Goal: Task Accomplishment & Management: Use online tool/utility

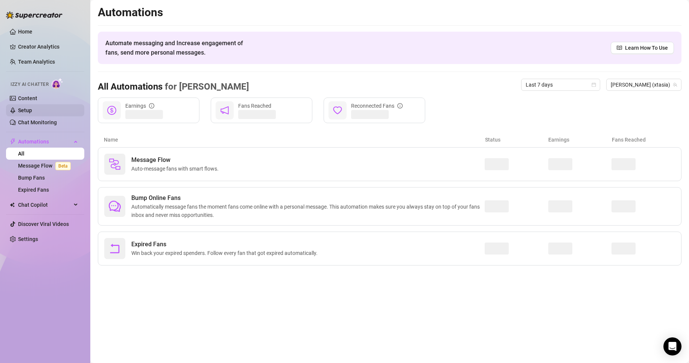
click at [29, 108] on link "Setup" at bounding box center [25, 110] width 14 height 6
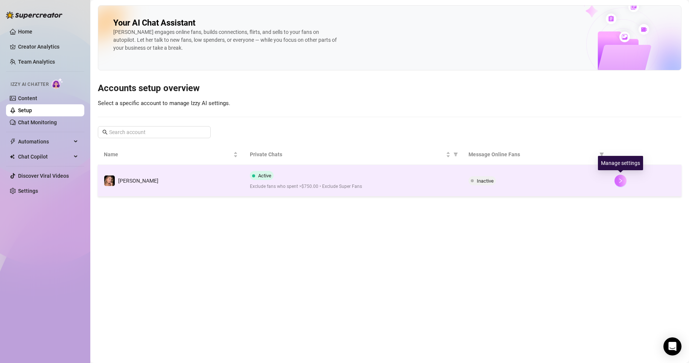
click at [623, 181] on button "button" at bounding box center [620, 180] width 12 height 12
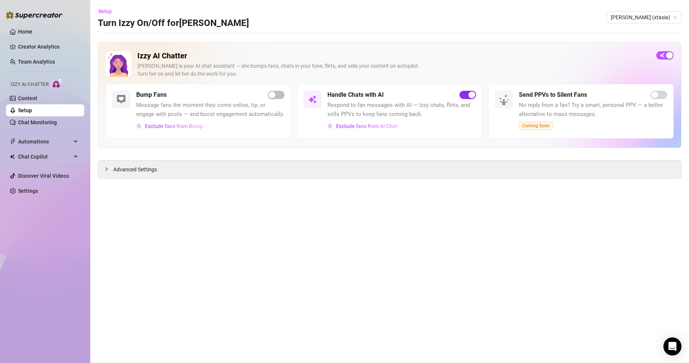
click at [471, 94] on div "button" at bounding box center [471, 94] width 7 height 7
